Goal: Check status: Check status

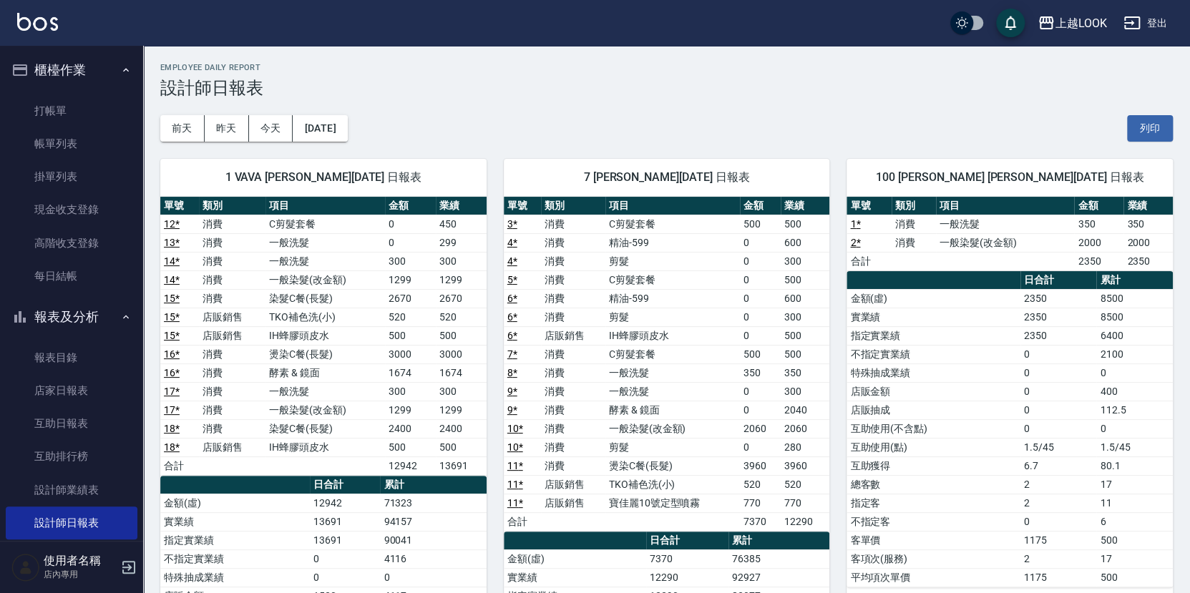
scroll to position [22, 0]
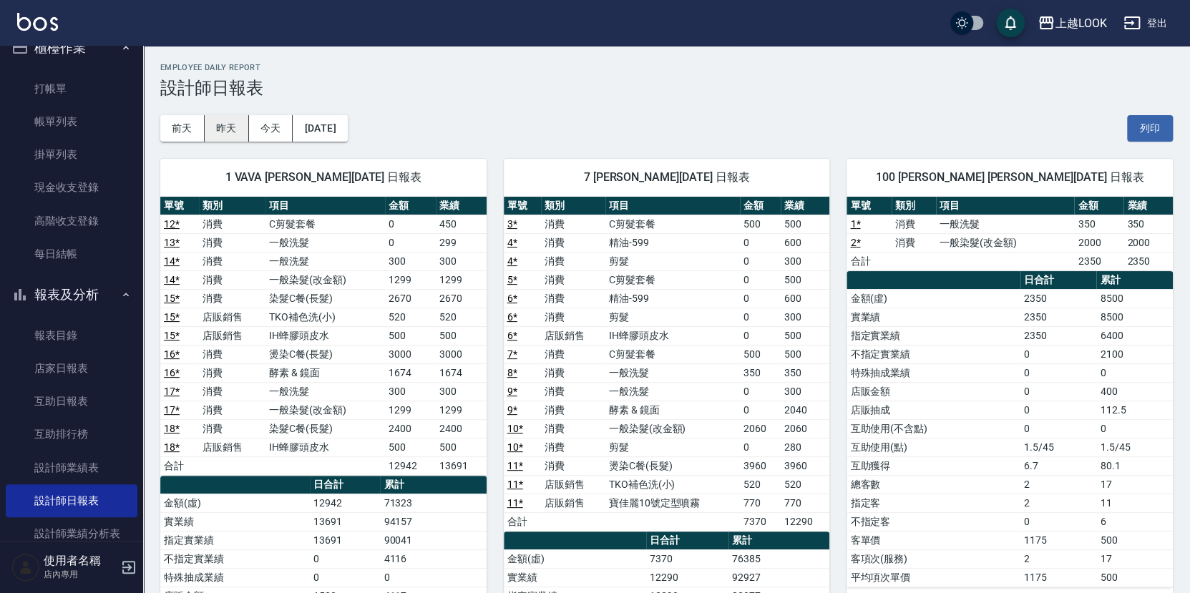
click at [233, 127] on button "昨天" at bounding box center [227, 128] width 44 height 26
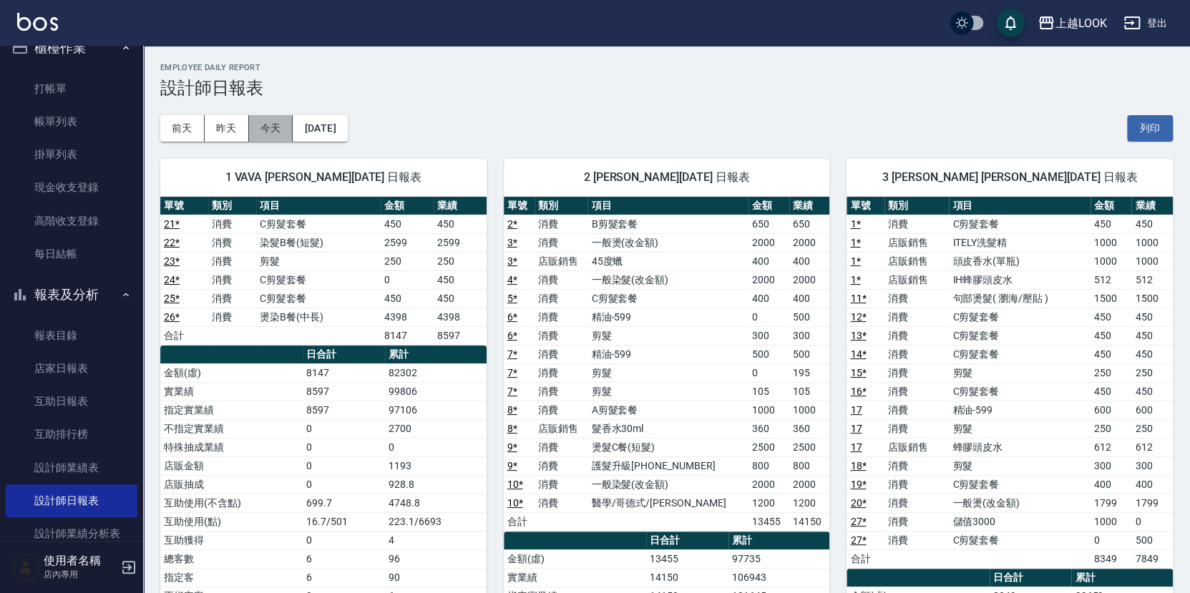
click at [260, 130] on button "今天" at bounding box center [271, 128] width 44 height 26
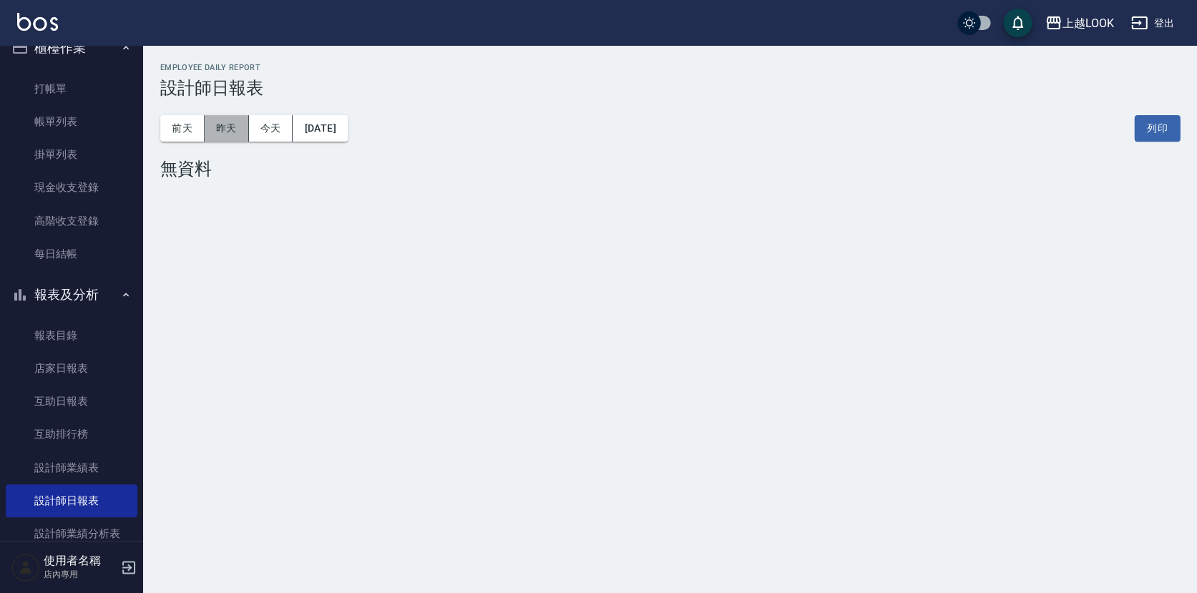
click at [245, 130] on button "昨天" at bounding box center [227, 128] width 44 height 26
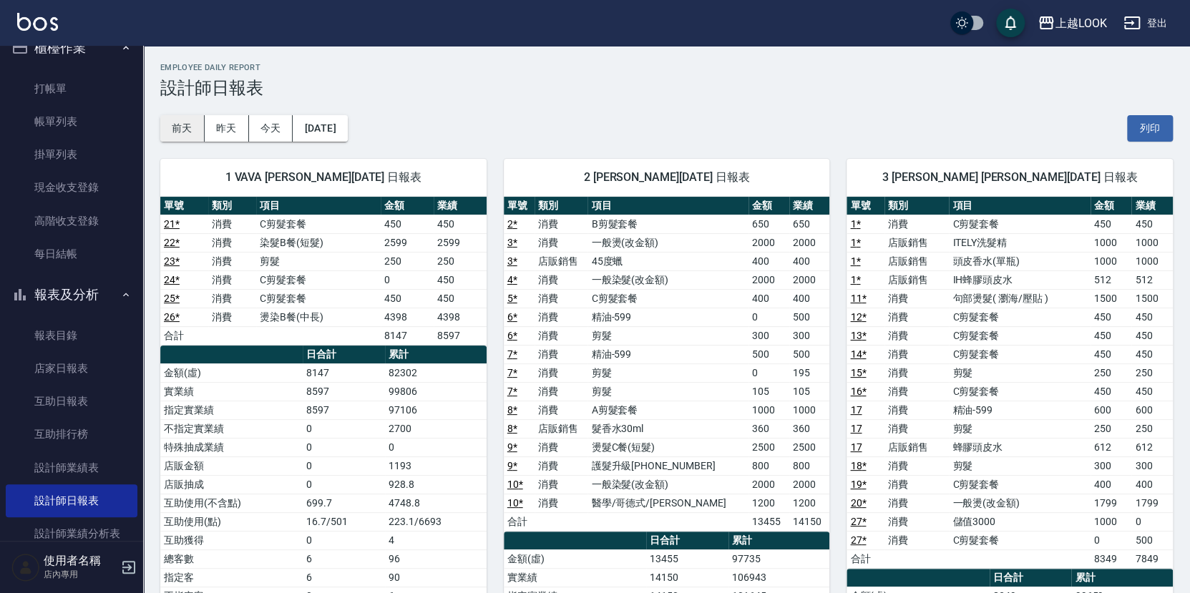
click at [181, 129] on button "前天" at bounding box center [182, 128] width 44 height 26
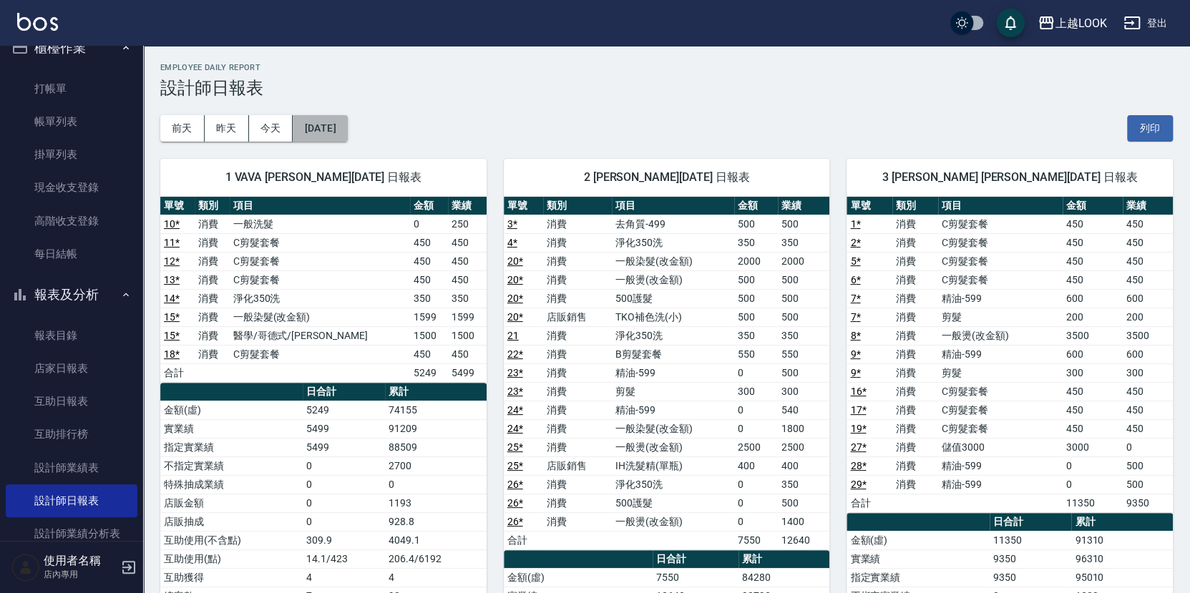
click at [313, 132] on button "[DATE]" at bounding box center [320, 128] width 54 height 26
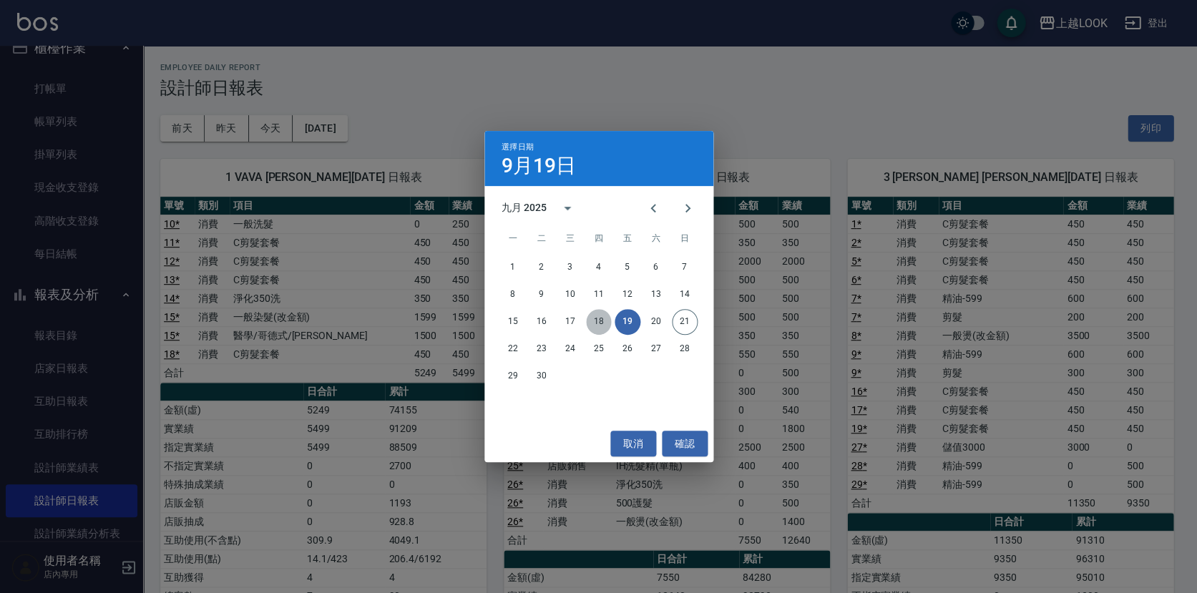
click at [590, 321] on button "18" at bounding box center [599, 322] width 26 height 26
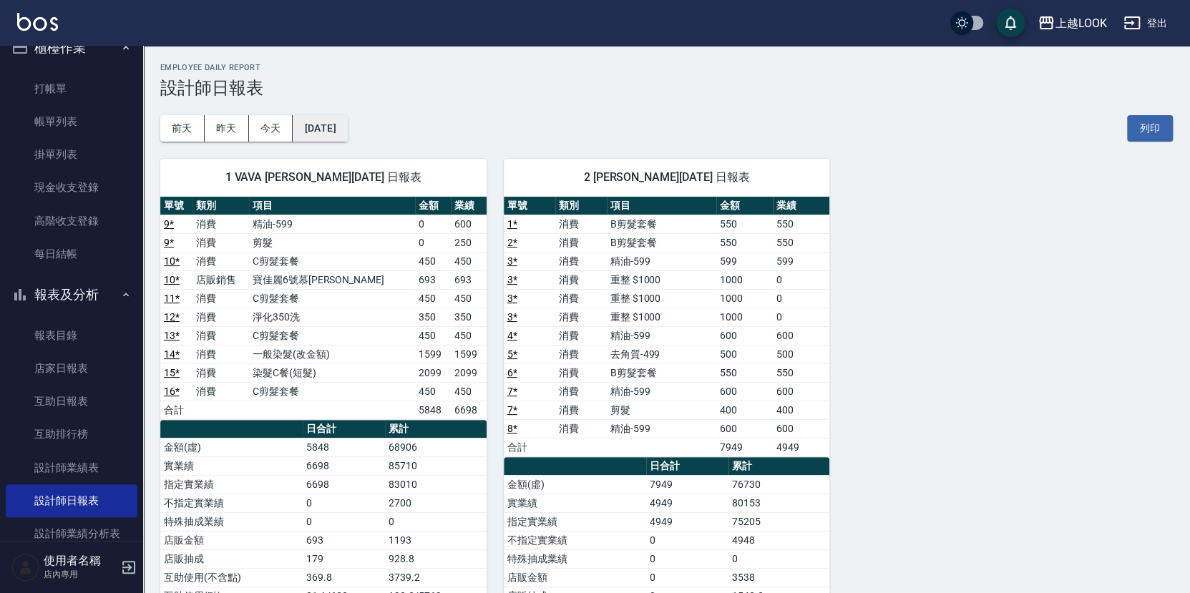
click at [347, 133] on button "[DATE]" at bounding box center [320, 128] width 54 height 26
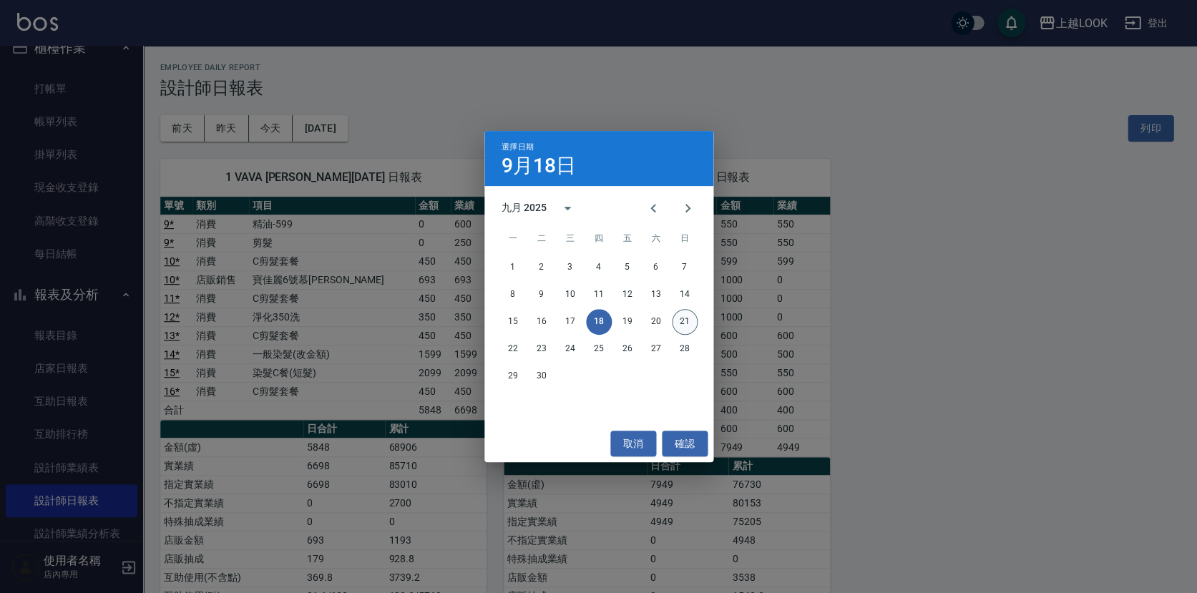
click at [686, 319] on button "21" at bounding box center [685, 322] width 26 height 26
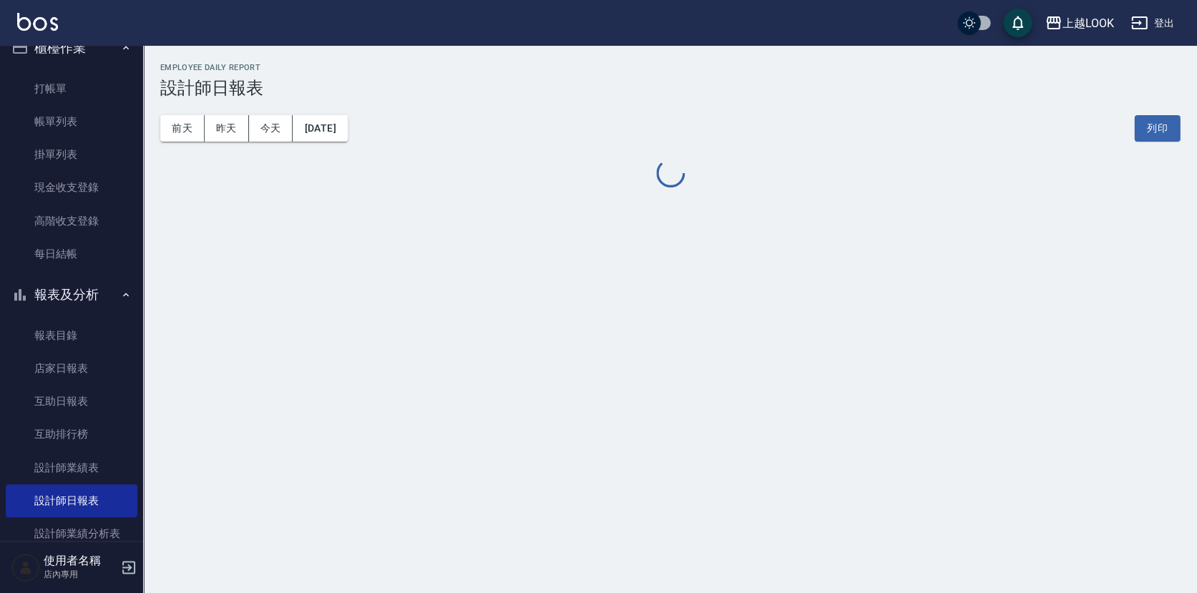
click at [686, 319] on div "上越LOOK [DATE] 設計師日報表 列印時間： [DATE][PHONE_NUMBER]:23 Employee Daily Report 設計師日報表…" at bounding box center [598, 296] width 1197 height 593
click at [238, 127] on button "昨天" at bounding box center [227, 128] width 44 height 26
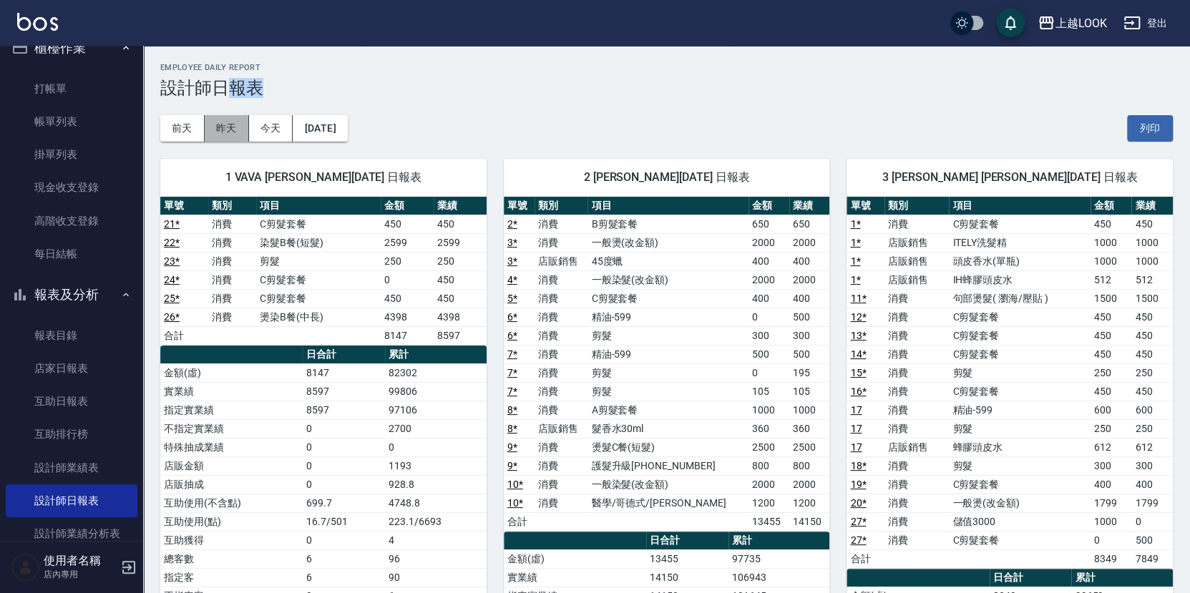
click at [236, 128] on button "昨天" at bounding box center [227, 128] width 44 height 26
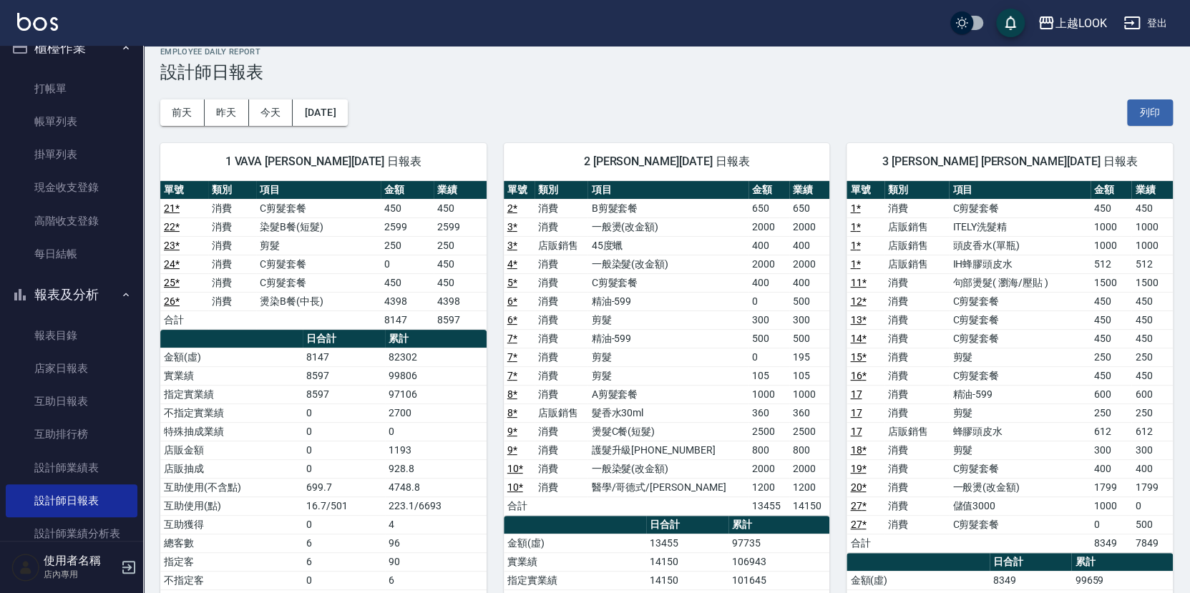
click at [621, 122] on div "[DATE] [DATE] [DATE] [DATE] 列印" at bounding box center [666, 112] width 1013 height 61
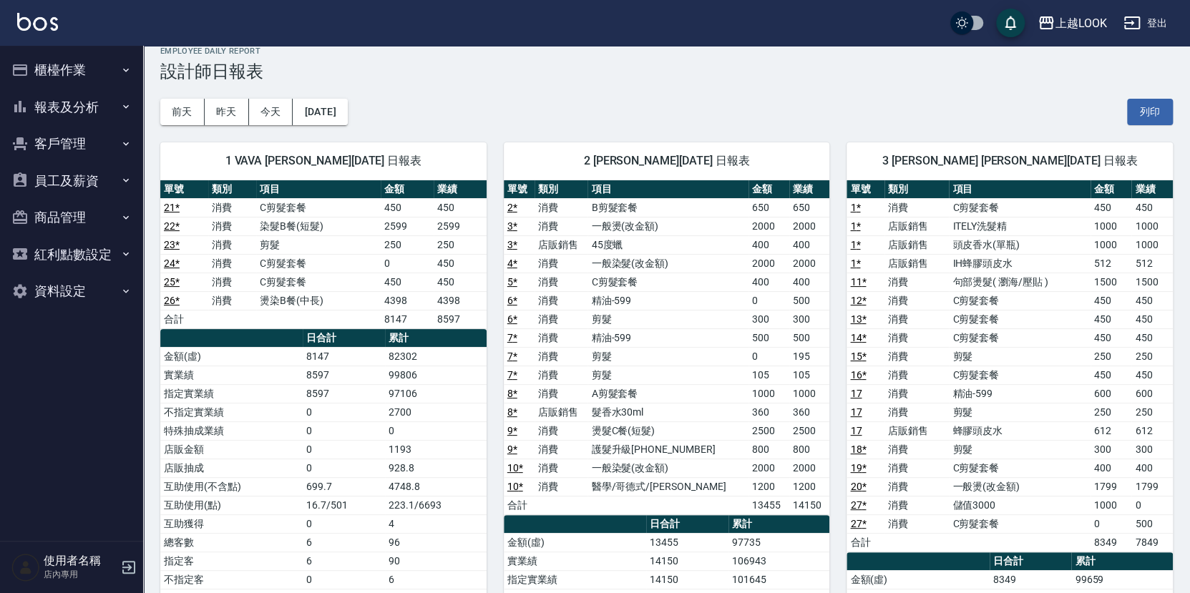
scroll to position [23, 0]
